Goal: Check status: Check status

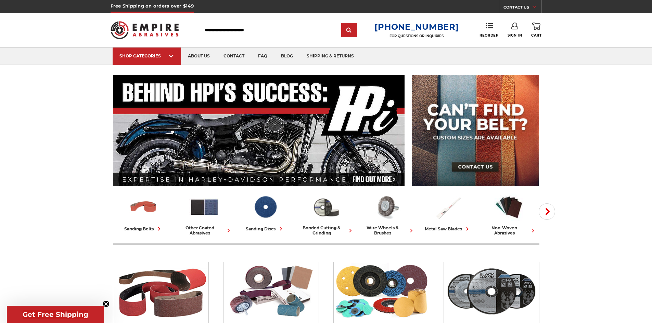
click at [513, 36] on span "Sign In" at bounding box center [514, 35] width 15 height 4
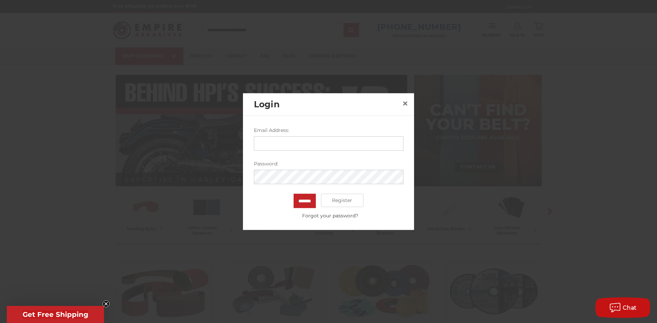
click at [331, 144] on input "Email Address:" at bounding box center [329, 143] width 150 height 14
type input "**********"
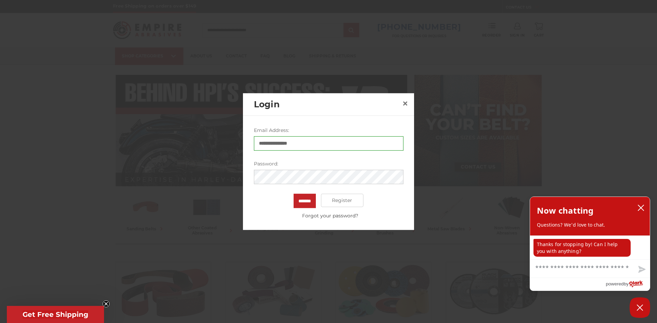
click at [294, 194] on input "*******" at bounding box center [305, 201] width 22 height 14
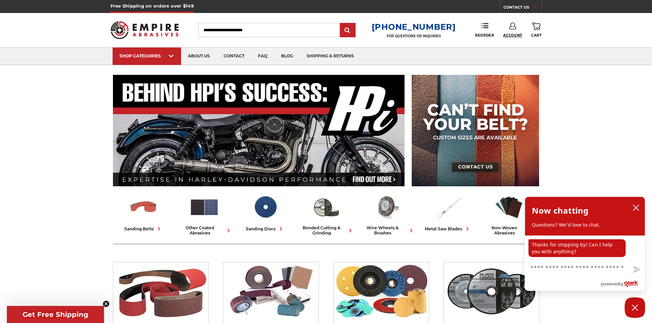
click at [510, 37] on span "Account" at bounding box center [512, 35] width 19 height 4
click at [512, 46] on link "Account" at bounding box center [512, 44] width 49 height 13
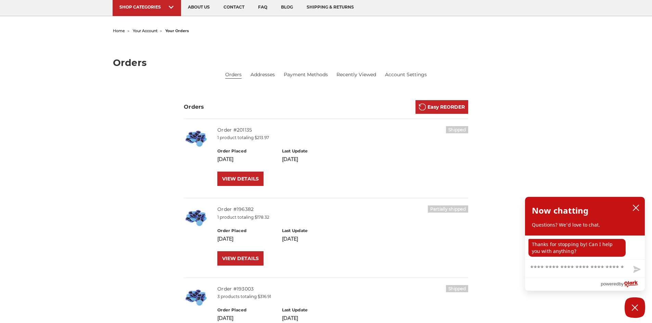
scroll to position [68, 0]
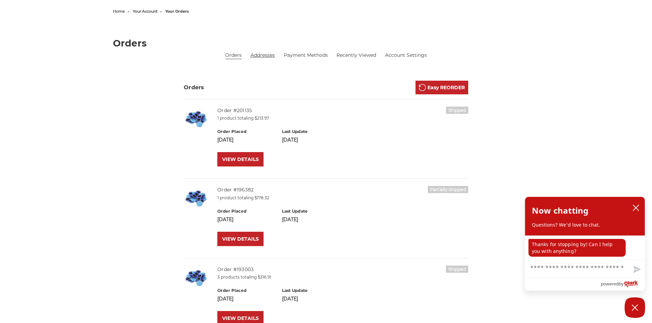
click at [270, 55] on link "Addresses" at bounding box center [262, 55] width 24 height 7
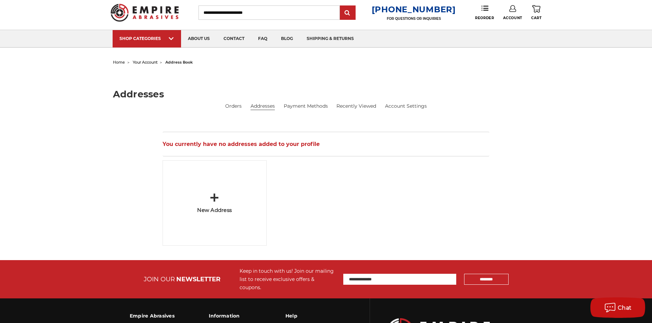
scroll to position [34, 0]
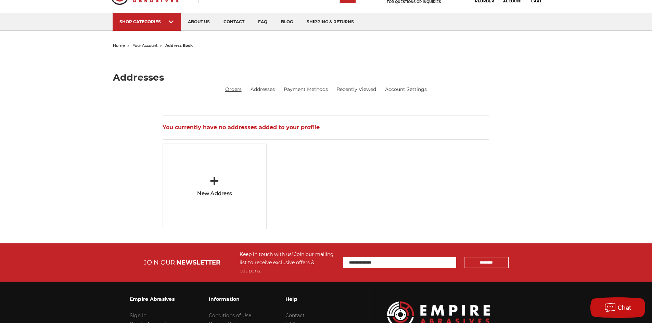
click at [241, 90] on link "Orders" at bounding box center [233, 89] width 16 height 7
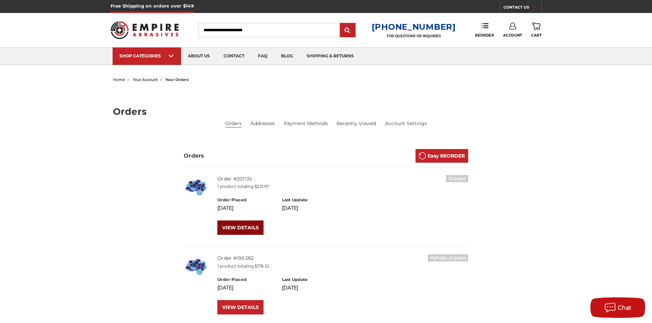
click at [246, 230] on link "VIEW DETAILS" at bounding box center [240, 228] width 46 height 14
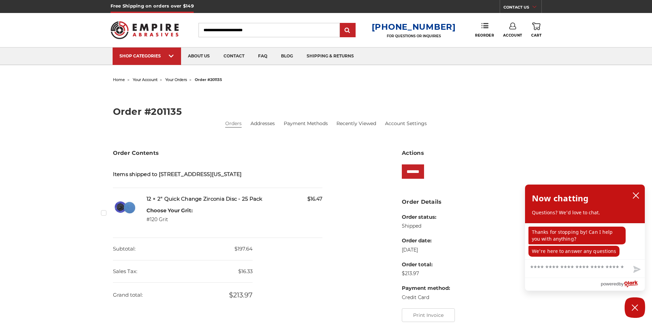
scroll to position [34, 0]
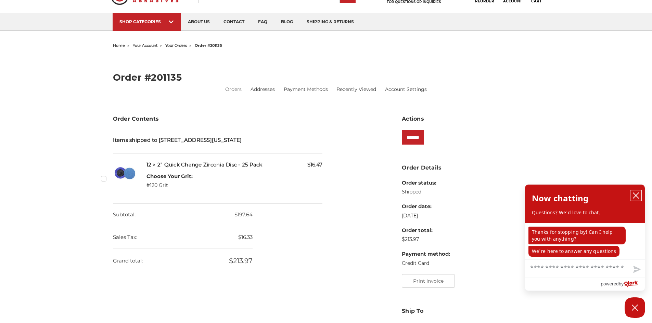
click at [635, 197] on icon "close chatbox" at bounding box center [635, 195] width 5 height 5
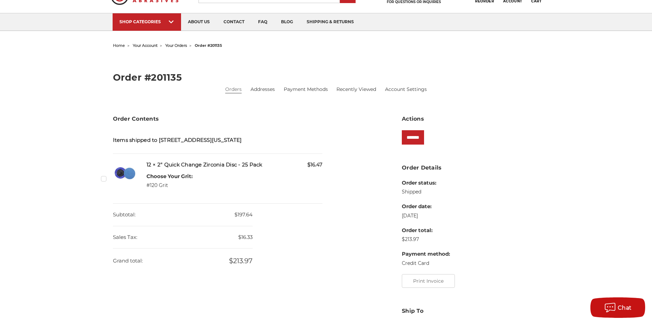
click at [424, 202] on dl "Order status: Shipped Order date: [DATE] Order total: $213.97 Payment method: C…" at bounding box center [426, 223] width 48 height 88
